Goal: Task Accomplishment & Management: Complete application form

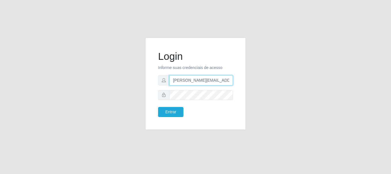
type input "[PERSON_NAME][EMAIL_ADDRESS][PERSON_NAME][DOMAIN_NAME]"
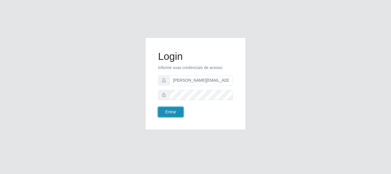
click at [171, 112] on button "Entrar" at bounding box center [170, 112] width 25 height 10
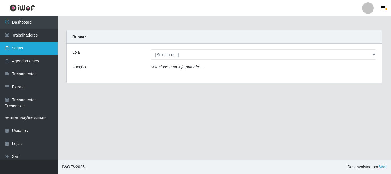
click at [29, 48] on link "Vagas" at bounding box center [29, 48] width 58 height 13
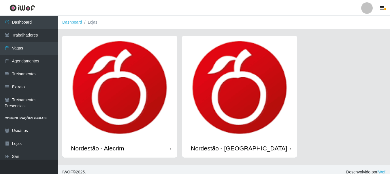
click at [99, 148] on div "Nordestão - Alecrim" at bounding box center [97, 148] width 53 height 7
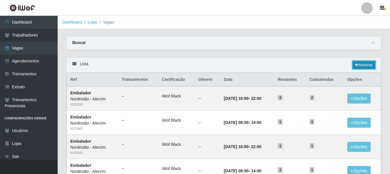
click at [363, 65] on link "Adicionar" at bounding box center [363, 65] width 23 height 8
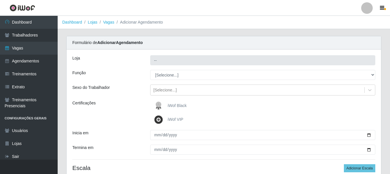
type input "Nordestão - Alecrim"
